Goal: Task Accomplishment & Management: Manage account settings

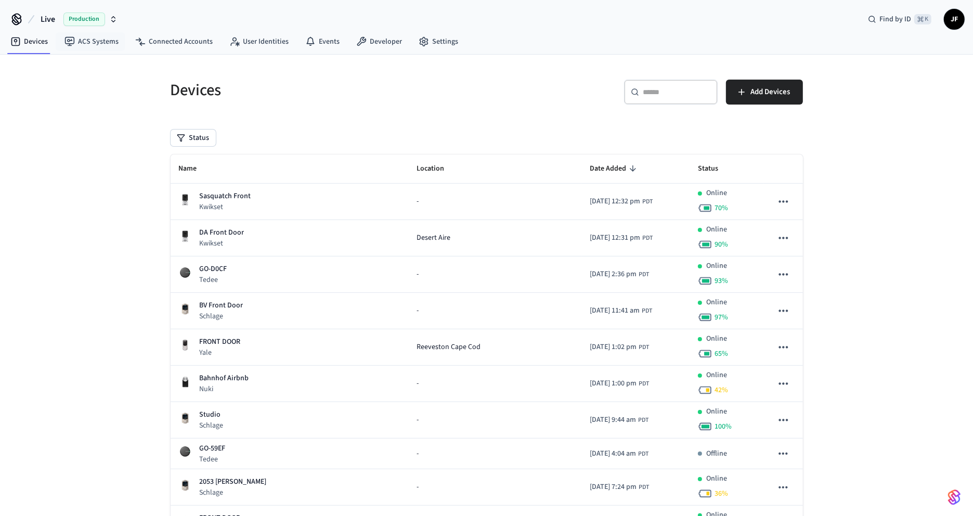
click at [61, 16] on button "Live Production" at bounding box center [78, 19] width 83 height 22
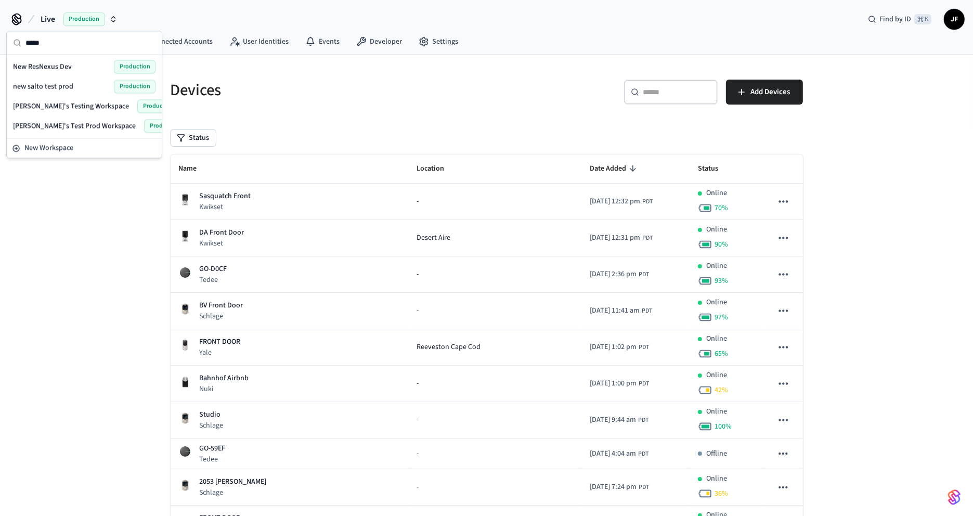
type input "*****"
click at [54, 60] on div "New ResNexus Dev Production" at bounding box center [84, 67] width 143 height 14
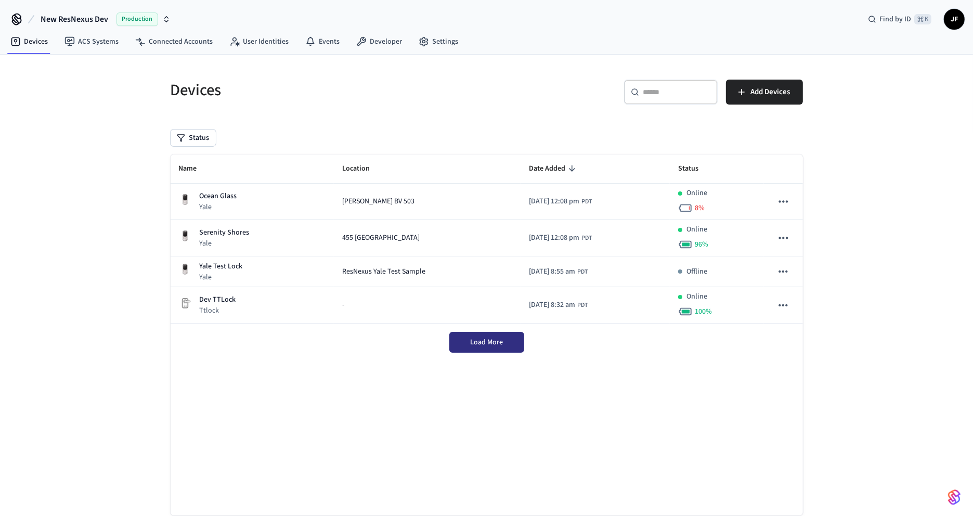
click at [489, 342] on span "Load More" at bounding box center [486, 342] width 33 height 10
click at [144, 37] on link "Connected Accounts" at bounding box center [174, 41] width 94 height 19
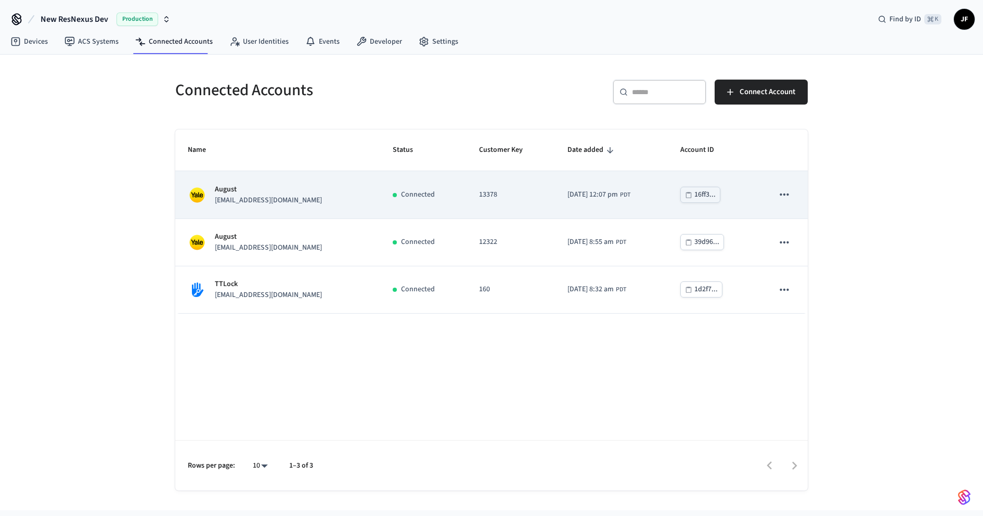
click at [327, 200] on div "August [EMAIL_ADDRESS][DOMAIN_NAME]" at bounding box center [278, 195] width 180 height 22
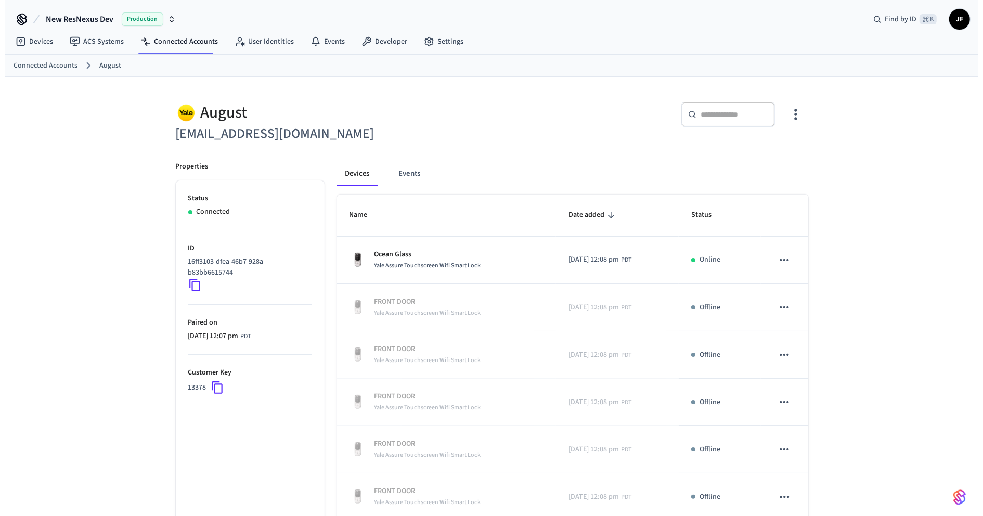
scroll to position [242, 0]
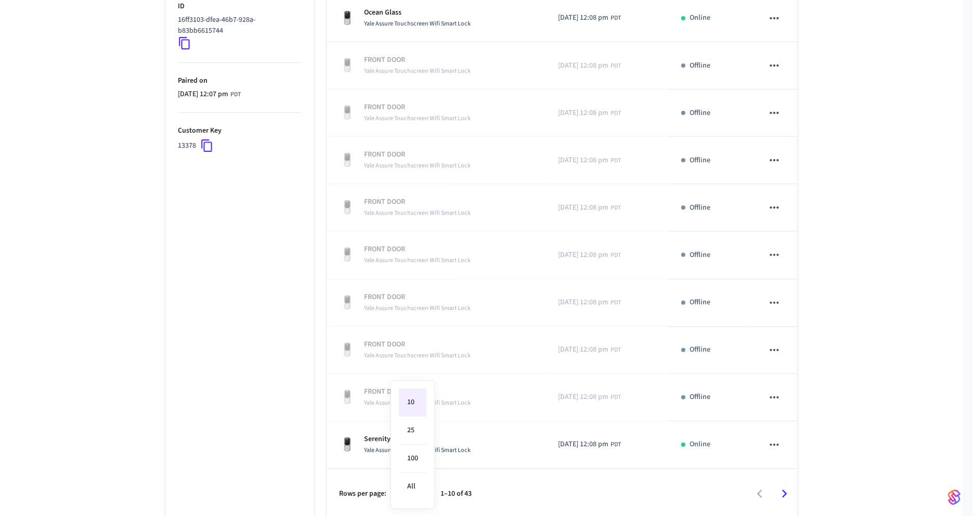
click at [421, 491] on body "New ResNexus Dev Production Find by ID ⌘ K JF Devices ACS Systems Connected Acc…" at bounding box center [486, 154] width 973 height 793
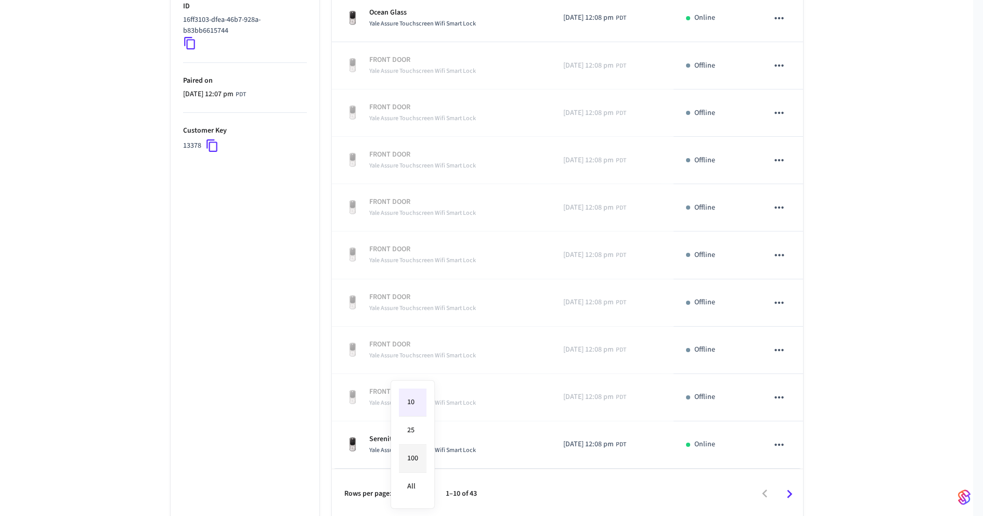
click at [422, 467] on li "100" at bounding box center [413, 459] width 28 height 28
type input "***"
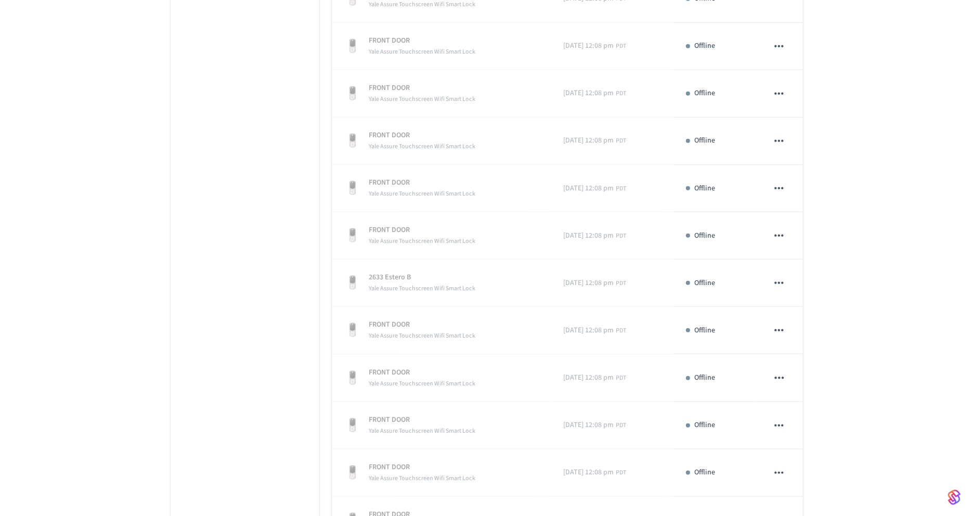
scroll to position [1798, 0]
